Goal: Task Accomplishment & Management: Complete application form

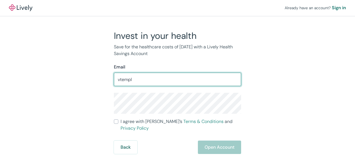
type input "[EMAIL_ADDRESS][DOMAIN_NAME]"
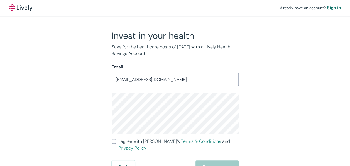
click at [116, 139] on label "I agree with Lively’s Terms & Conditions and Privacy Policy" at bounding box center [175, 144] width 127 height 13
click at [116, 139] on input "I agree with Lively’s Terms & Conditions and Privacy Policy" at bounding box center [114, 141] width 4 height 4
checkbox input "true"
click at [225, 161] on button "Open Account" at bounding box center [217, 166] width 43 height 13
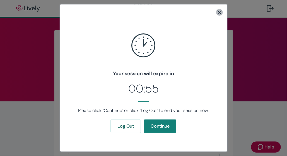
click at [219, 11] on icon "close" at bounding box center [219, 12] width 7 height 7
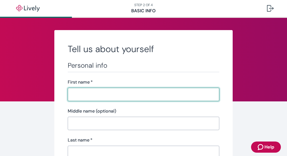
scroll to position [2, 0]
